Goal: Transaction & Acquisition: Purchase product/service

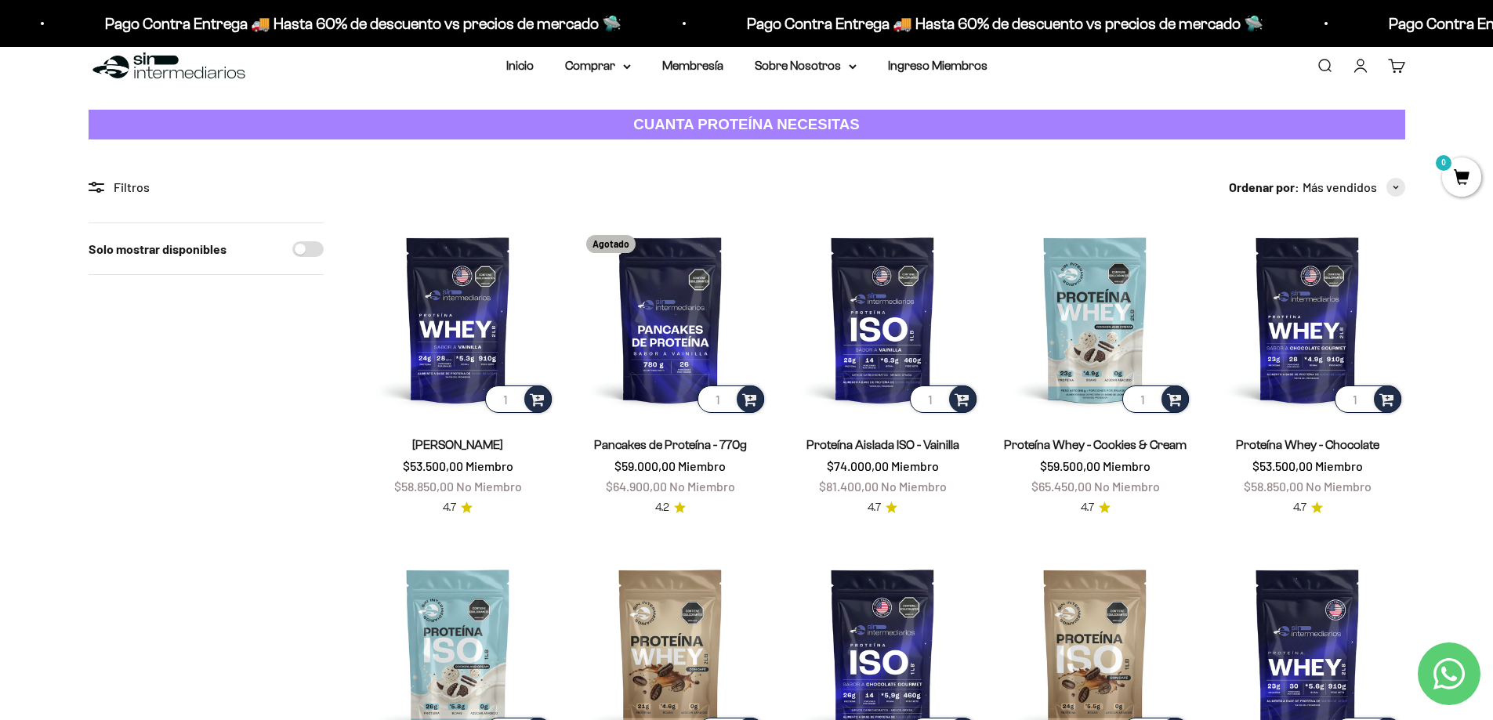
scroll to position [10, 0]
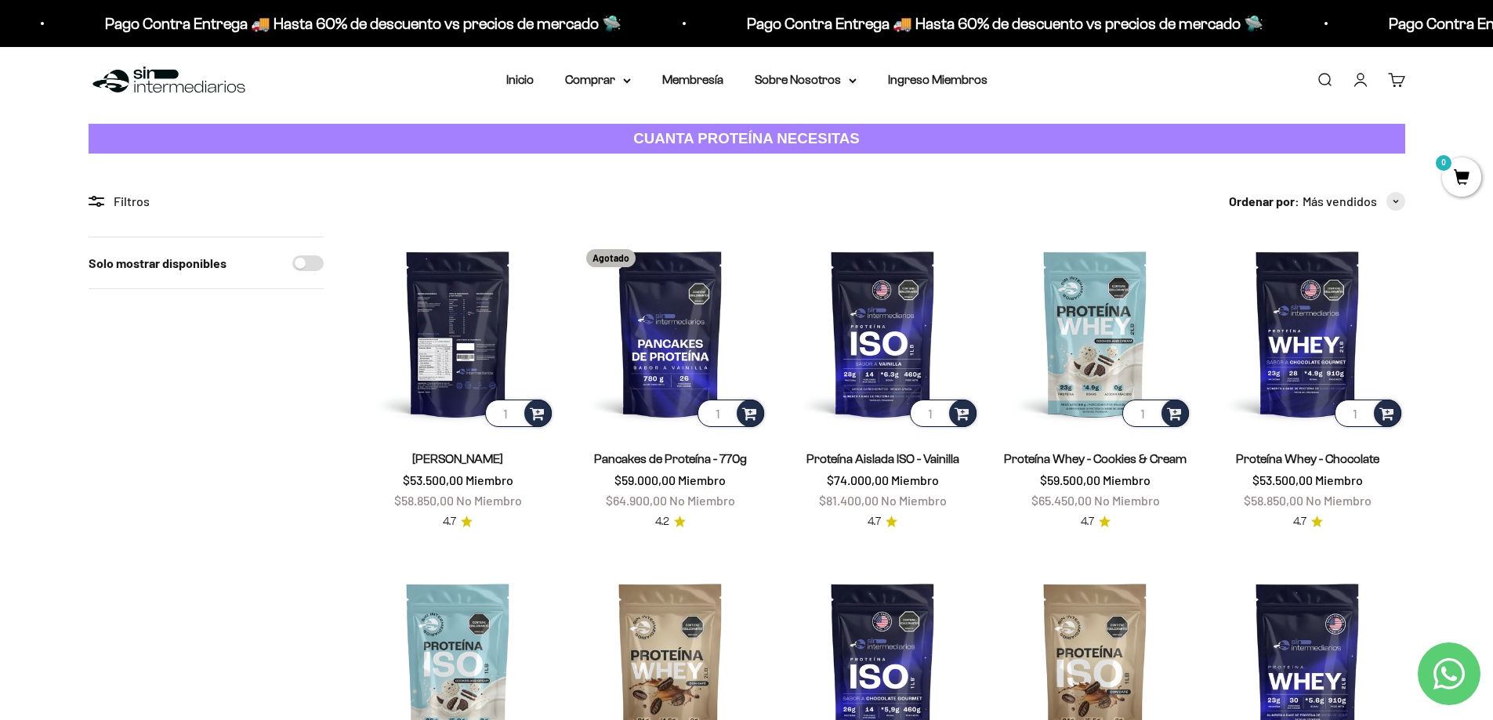
click at [473, 334] on img at bounding box center [458, 334] width 194 height 194
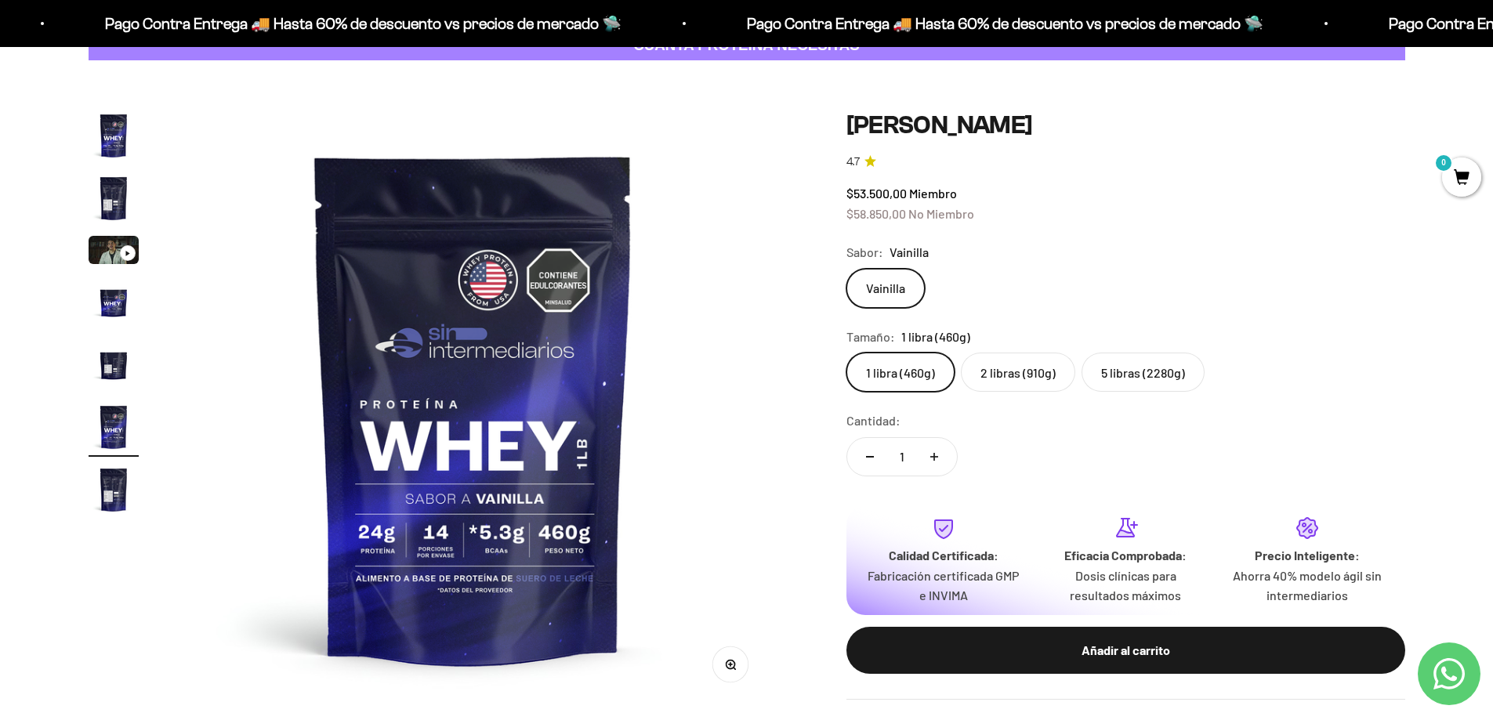
click at [1010, 375] on label "2 libras (910g)" at bounding box center [1018, 372] width 114 height 39
click at [847, 353] on input "2 libras (910g)" at bounding box center [846, 352] width 1 height 1
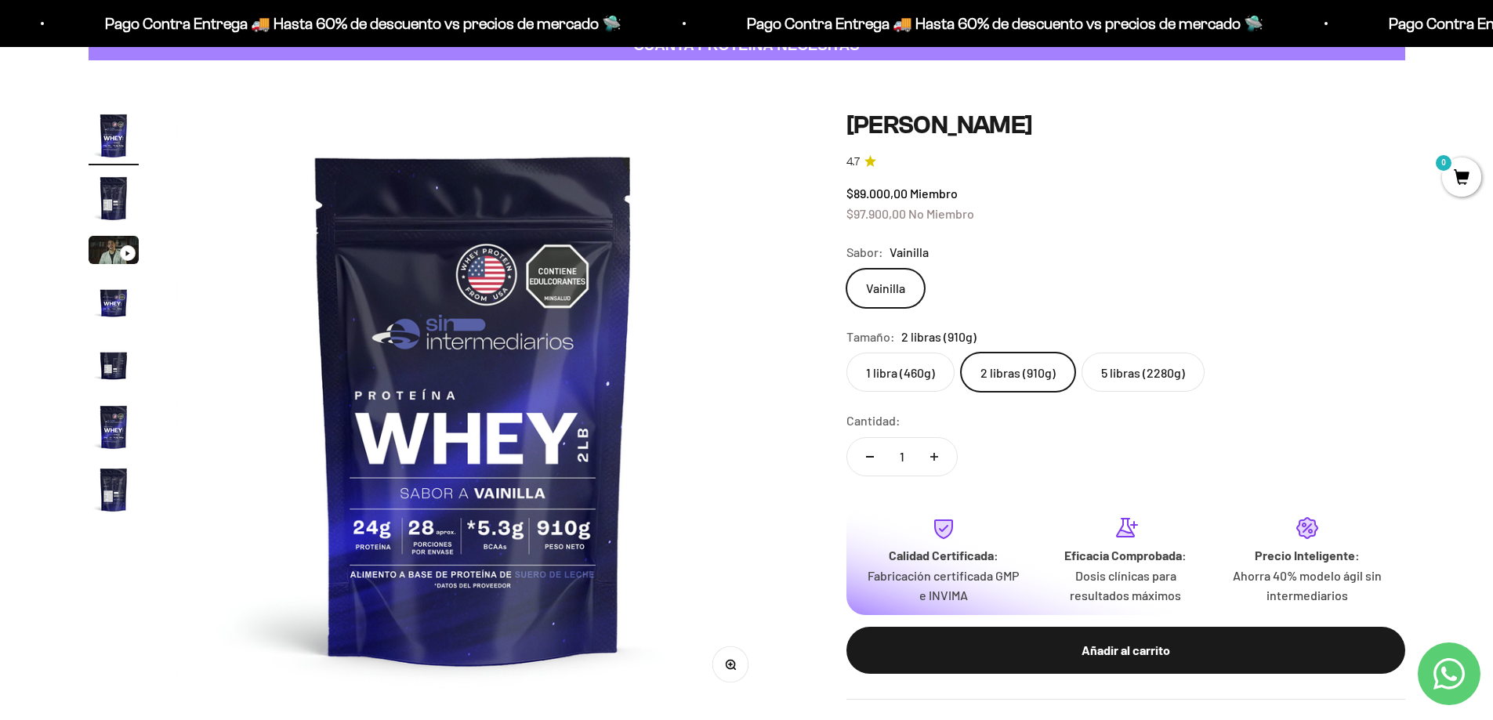
click at [111, 191] on img "Ir al artículo 2" at bounding box center [114, 198] width 50 height 50
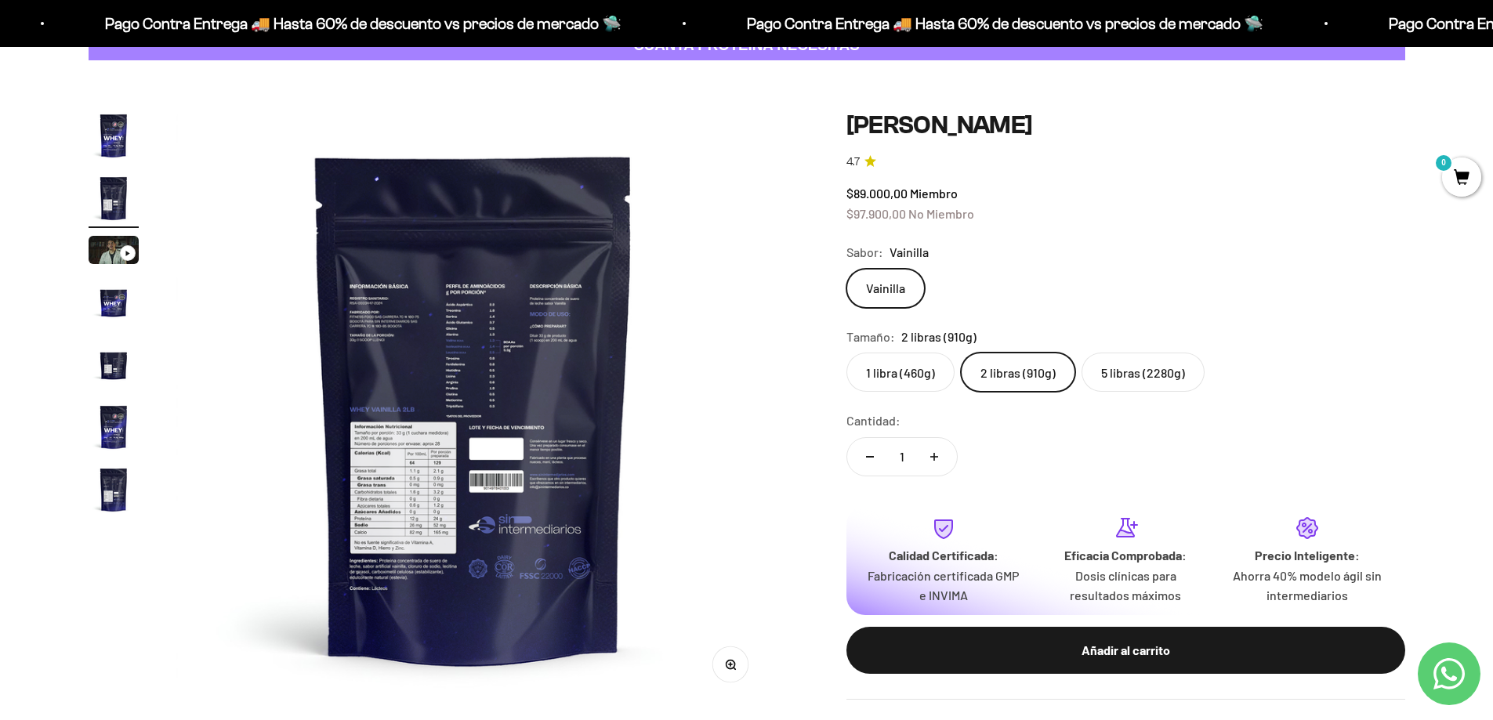
click at [506, 345] on img at bounding box center [473, 408] width 595 height 595
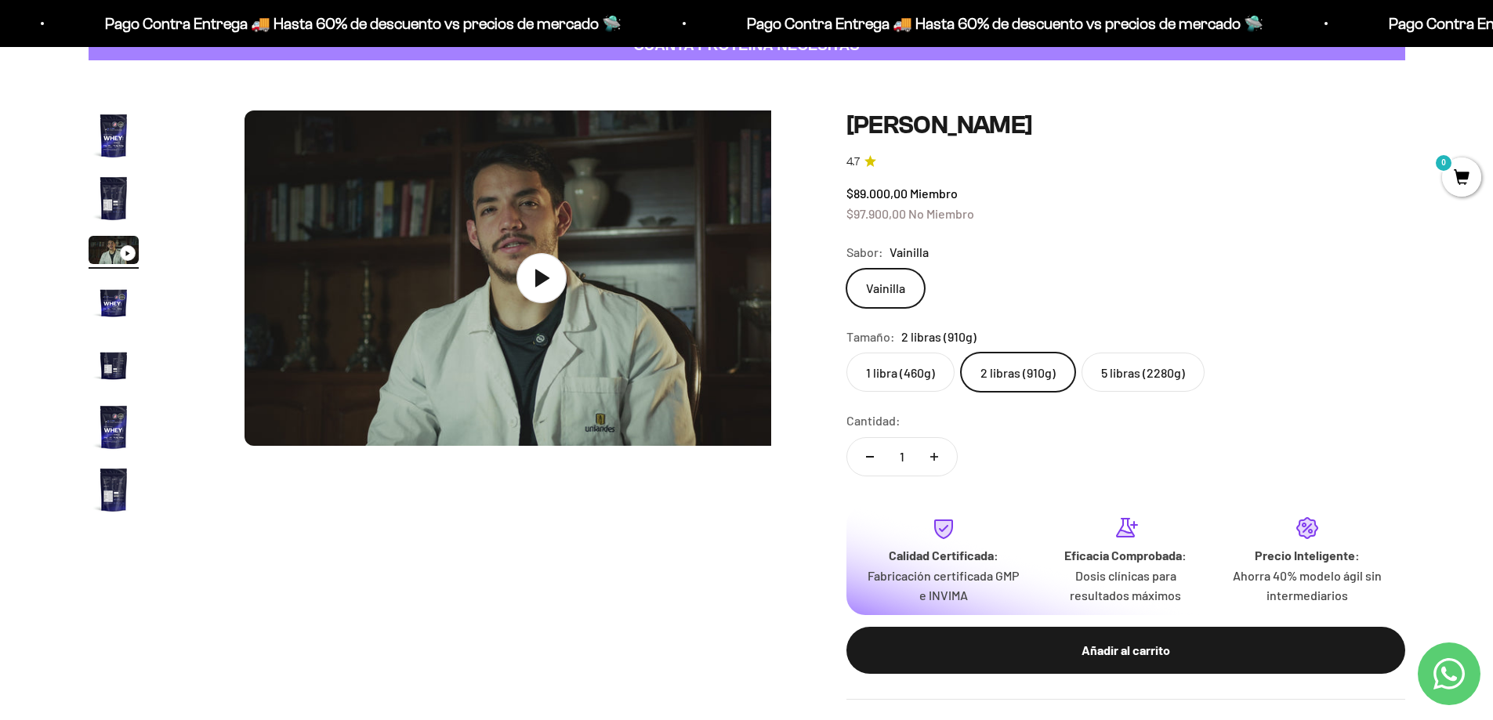
scroll to position [0, 1228]
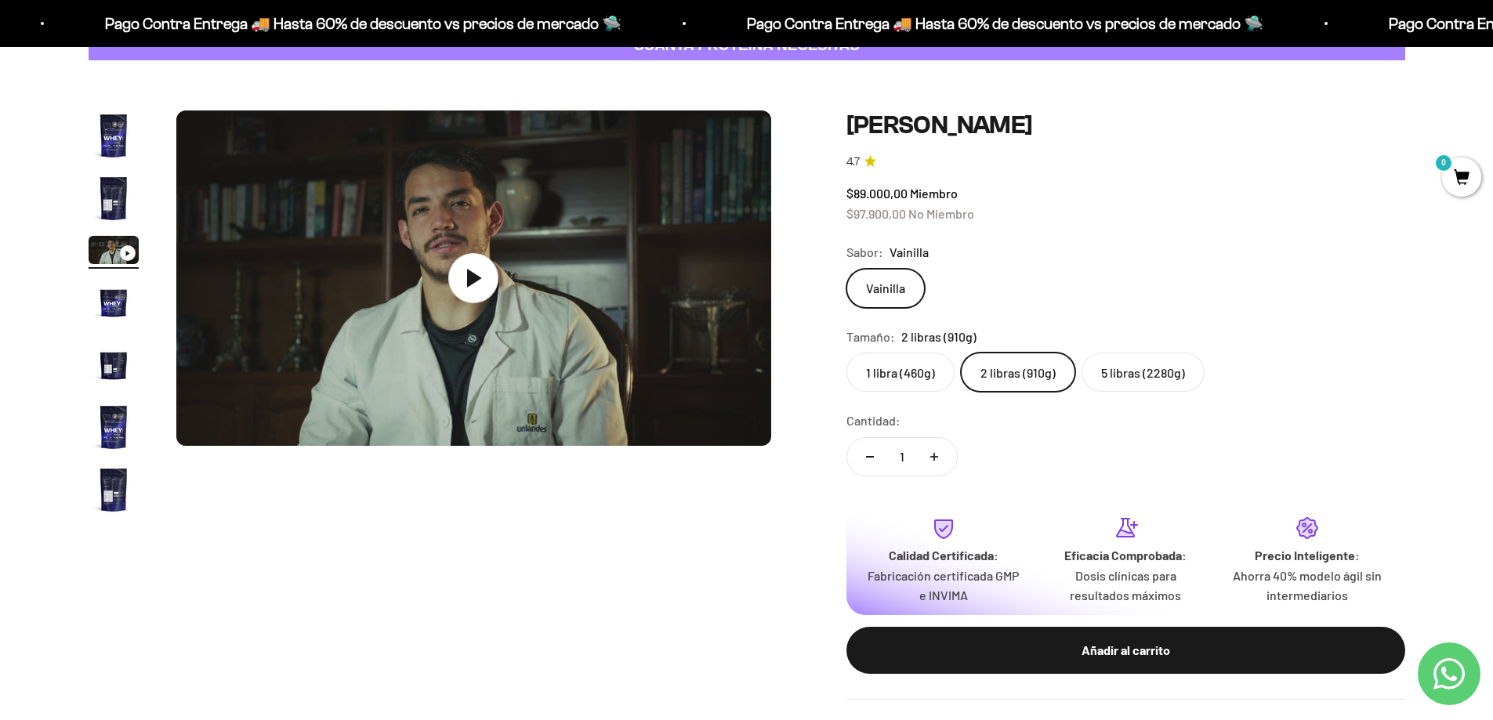
click at [117, 198] on img "Ir al artículo 2" at bounding box center [114, 198] width 50 height 50
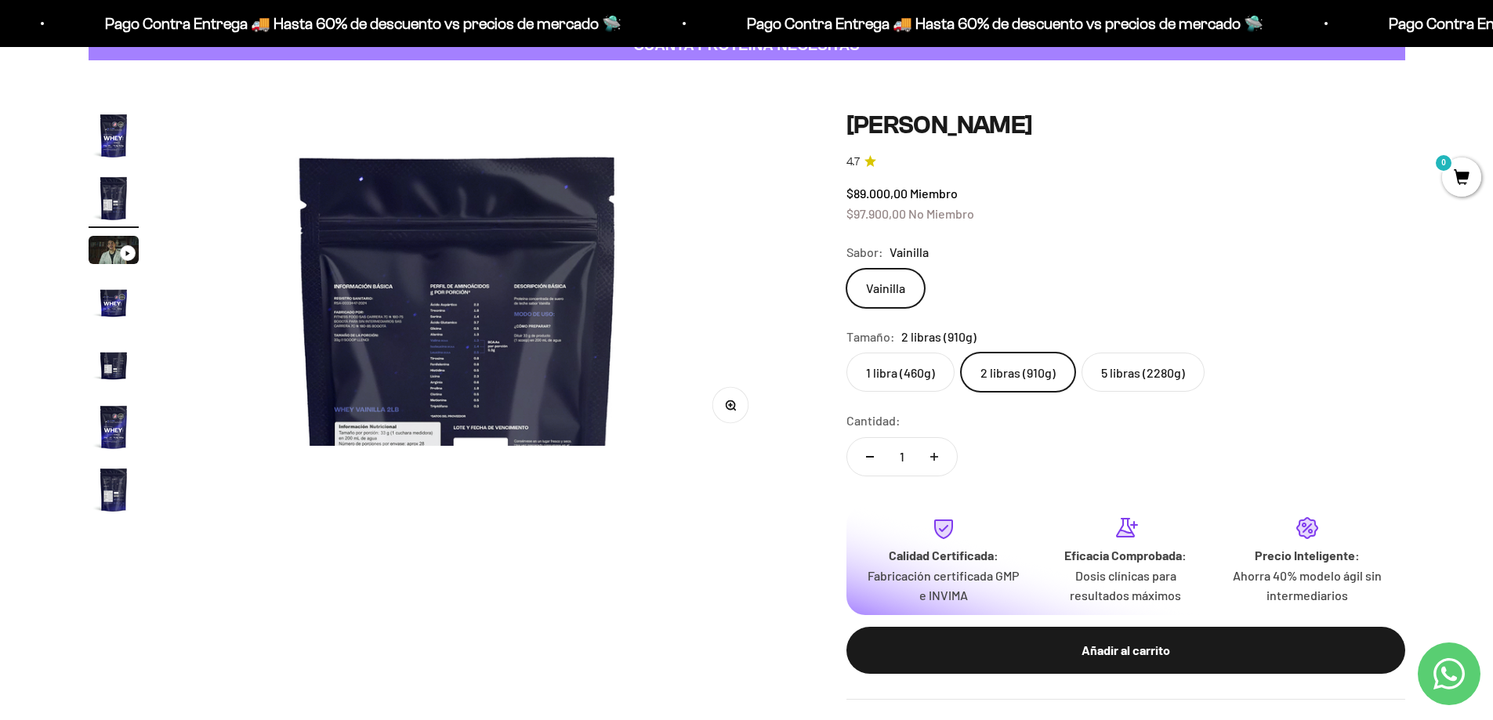
scroll to position [0, 614]
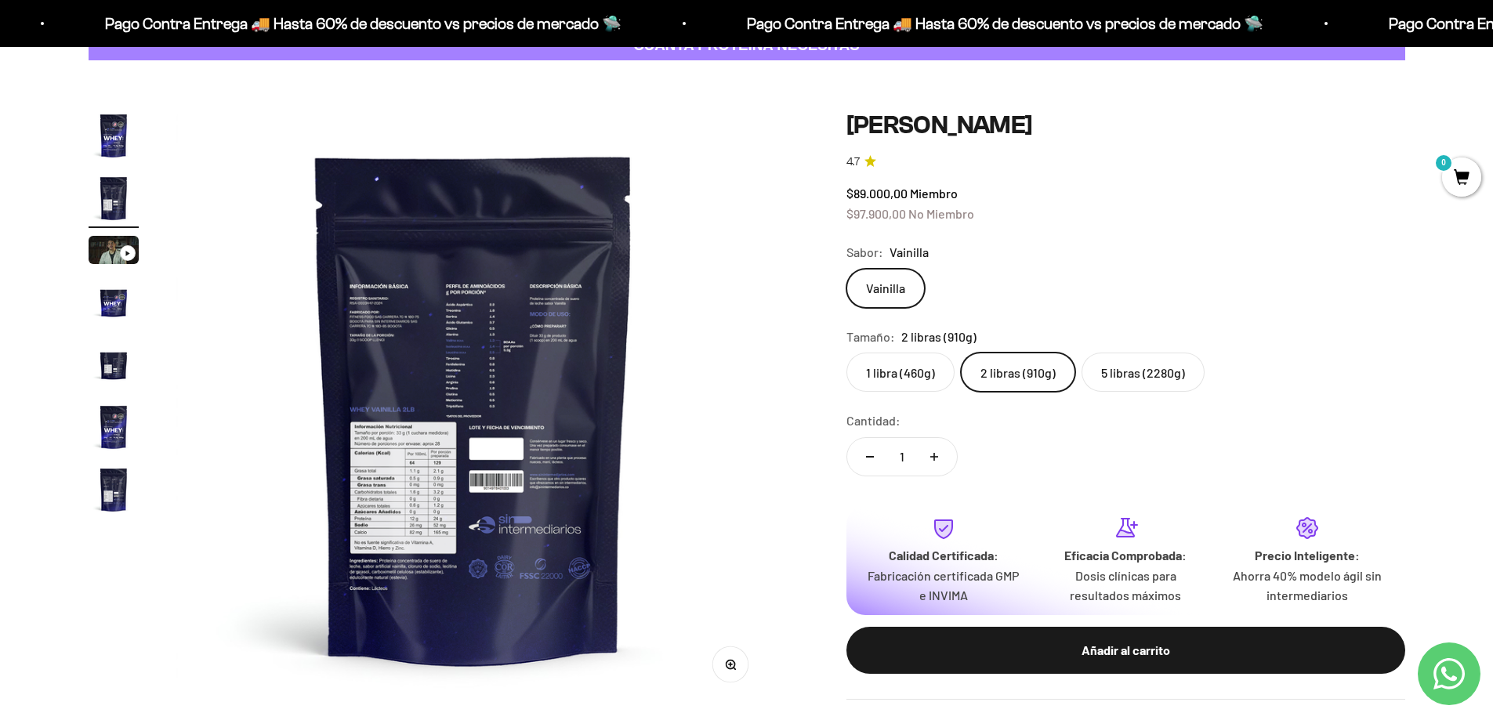
click at [103, 485] on img "Ir al artículo 7" at bounding box center [114, 490] width 50 height 50
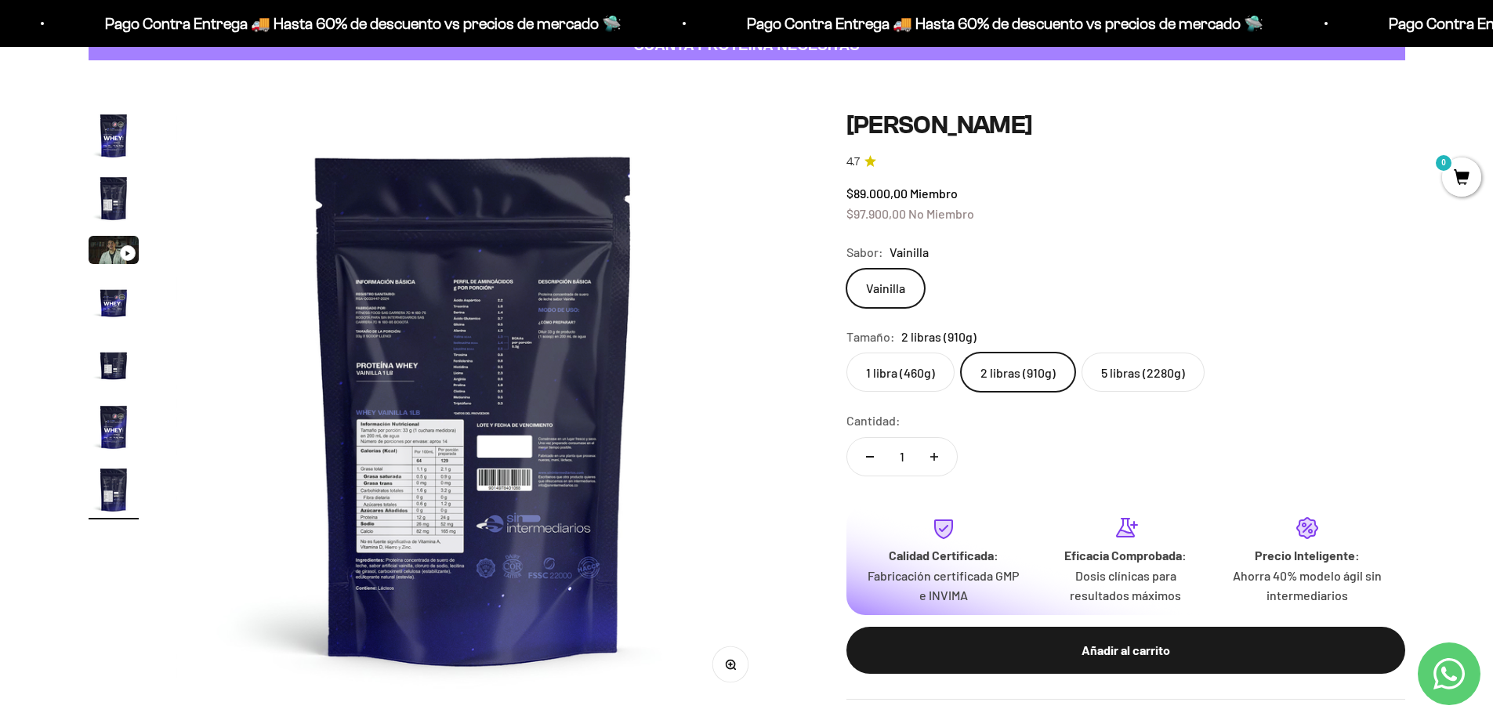
click at [103, 418] on img "Ir al artículo 6" at bounding box center [114, 427] width 50 height 50
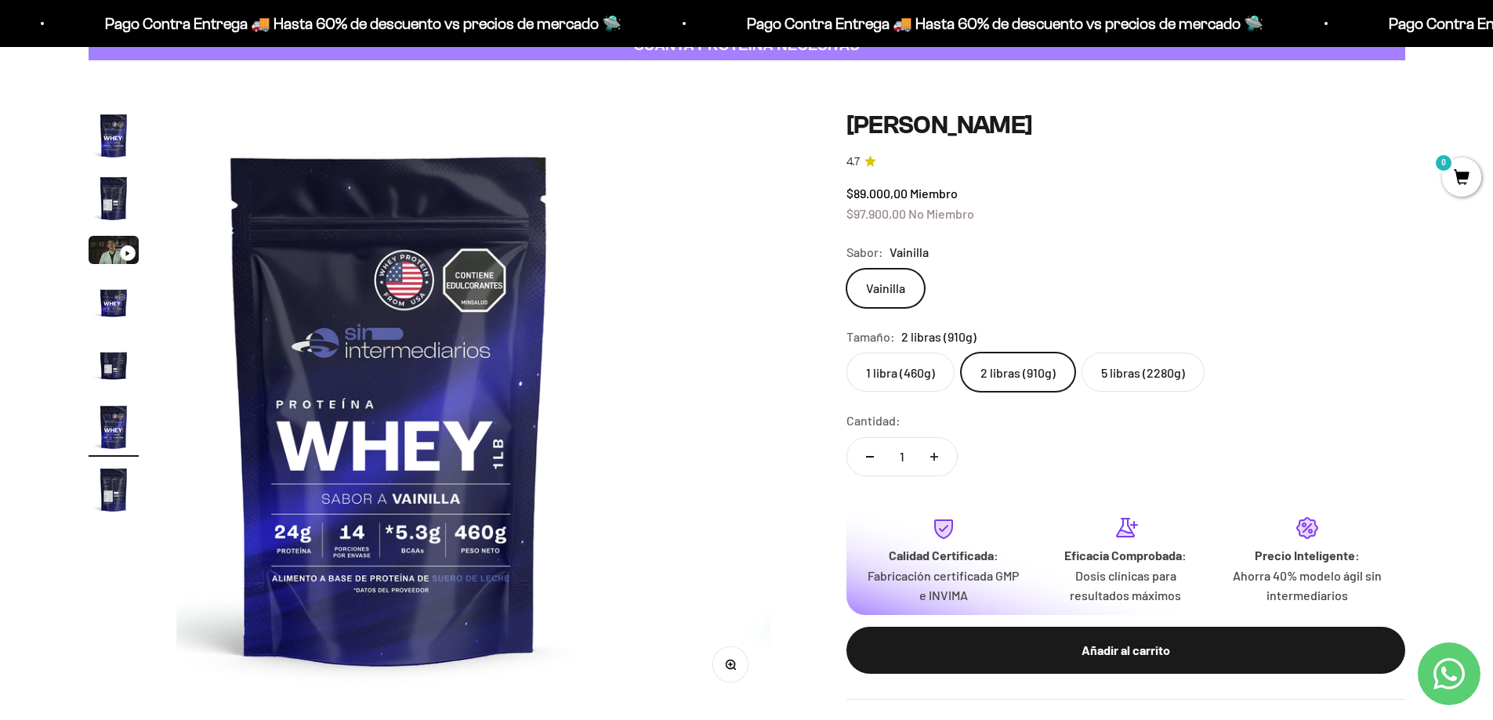
scroll to position [0, 3070]
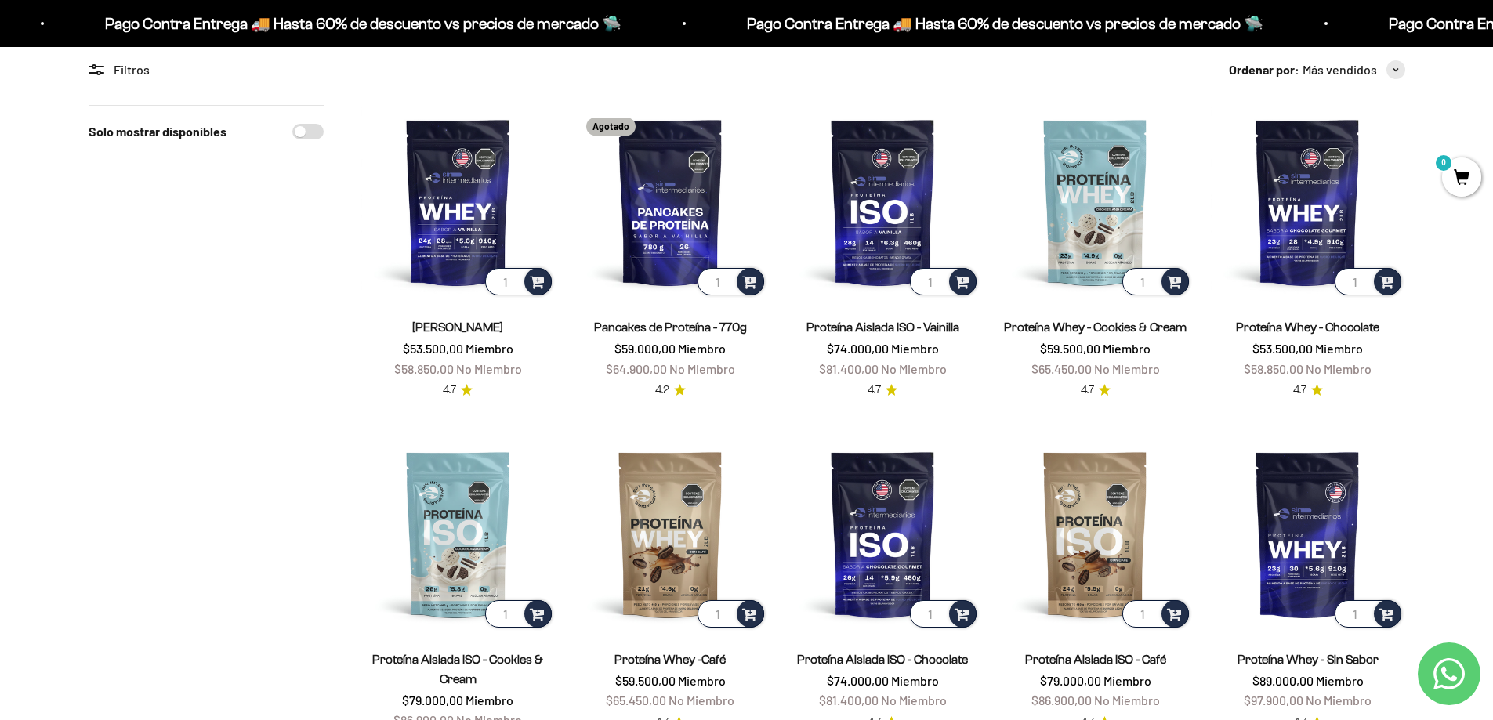
scroll to position [80, 0]
